Goal: Task Accomplishment & Management: Manage account settings

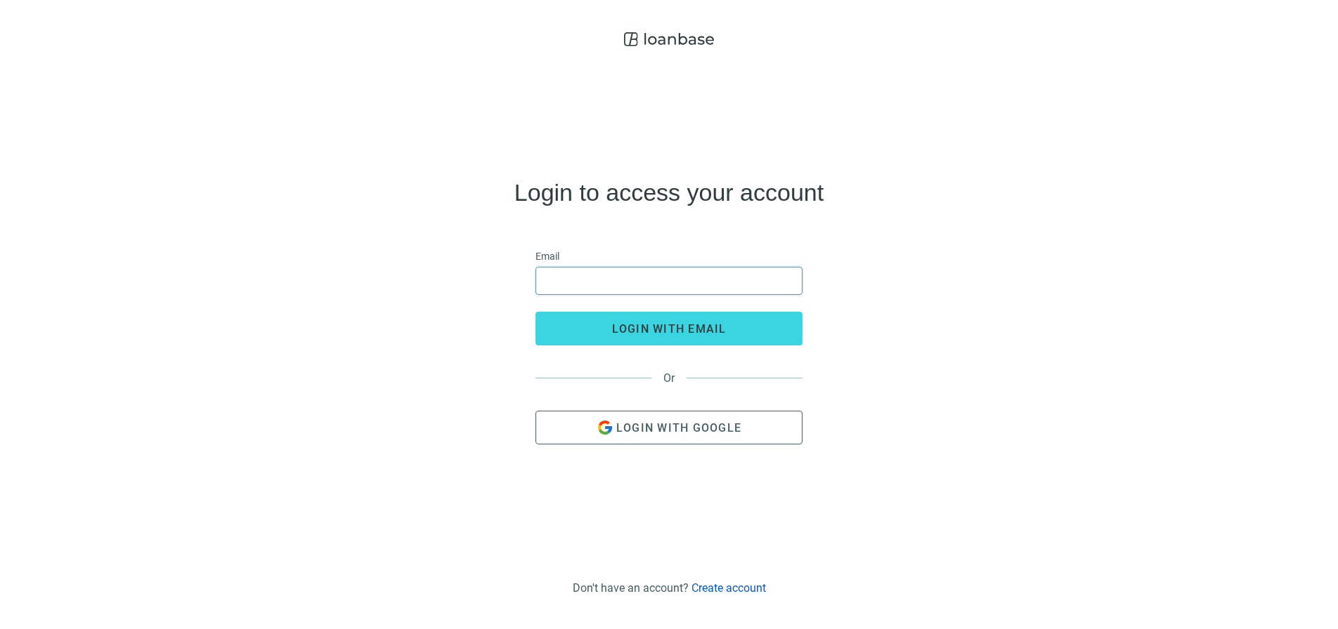
click at [621, 280] on input "email" at bounding box center [668, 281] width 249 height 27
type input "**********"
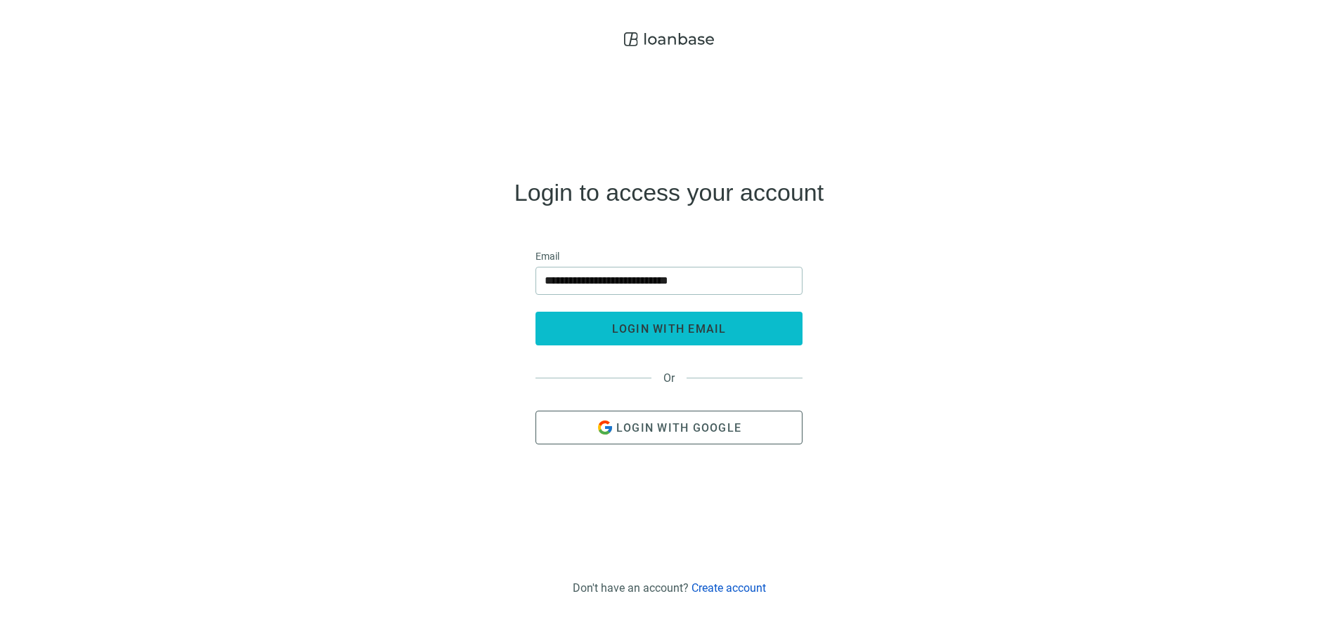
click at [669, 325] on span "login with email" at bounding box center [669, 328] width 115 height 13
